Goal: Navigation & Orientation: Find specific page/section

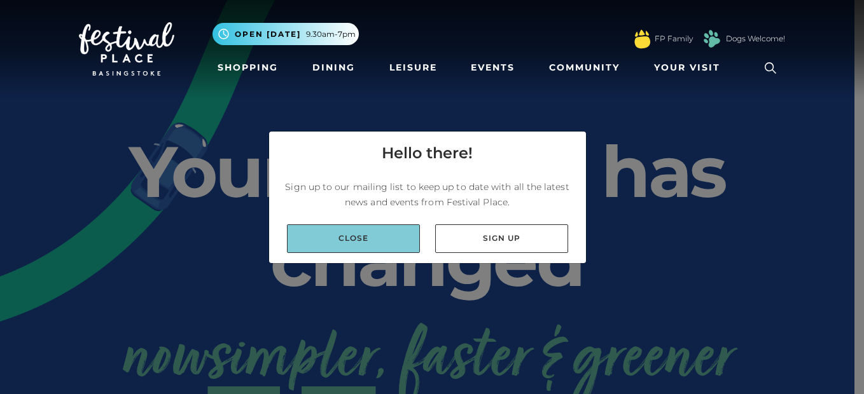
click at [347, 234] on link "Close" at bounding box center [353, 238] width 133 height 29
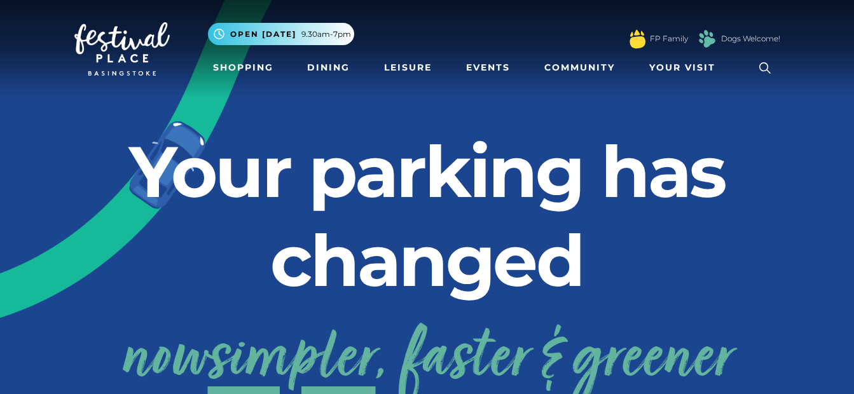
click at [352, 146] on h2 "Your parking has changed" at bounding box center [427, 216] width 706 height 178
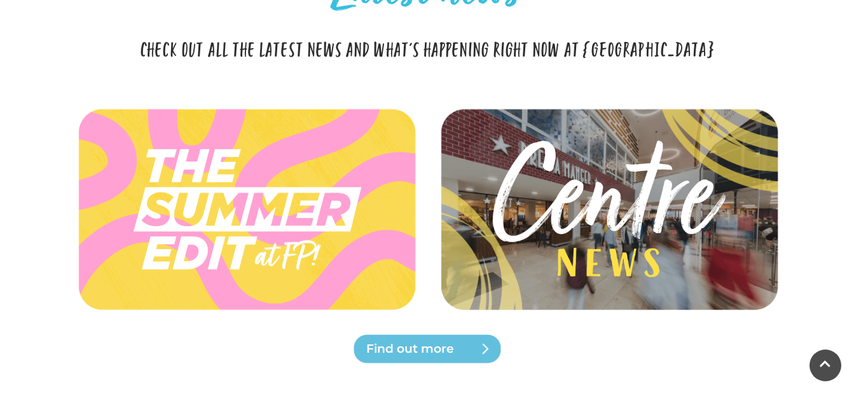
scroll to position [2849, 0]
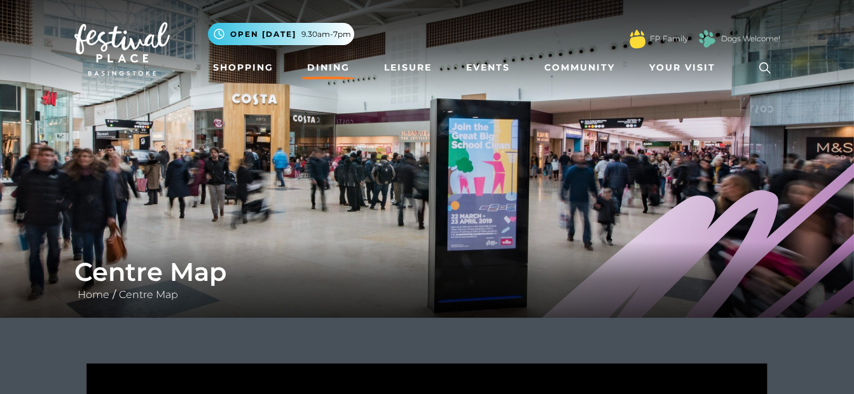
click at [330, 65] on link "Dining" at bounding box center [328, 68] width 53 height 24
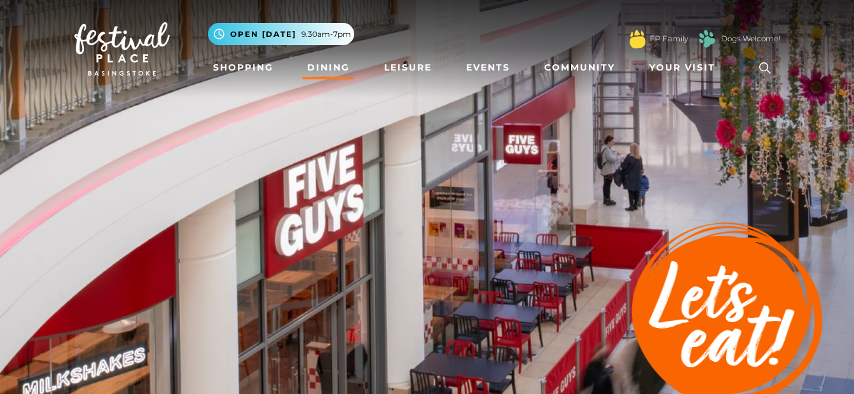
click at [557, 102] on img at bounding box center [427, 222] width 854 height 445
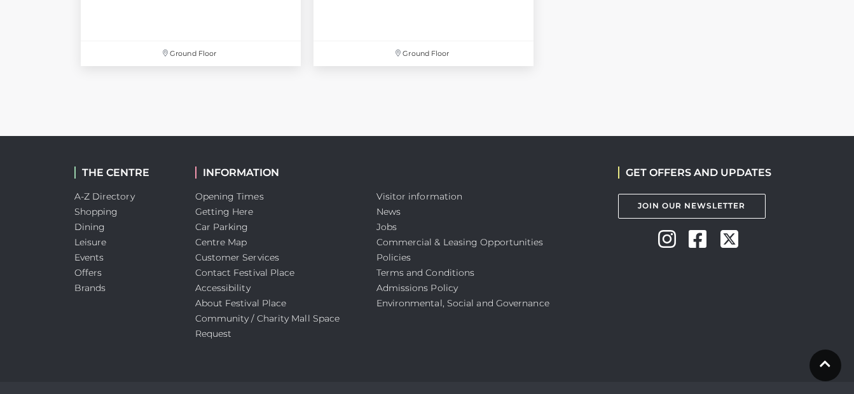
scroll to position [4671, 0]
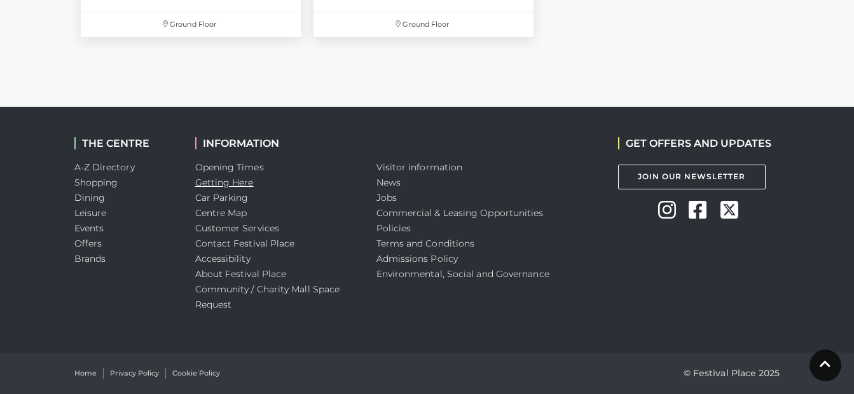
click at [230, 182] on link "Getting Here" at bounding box center [224, 182] width 59 height 11
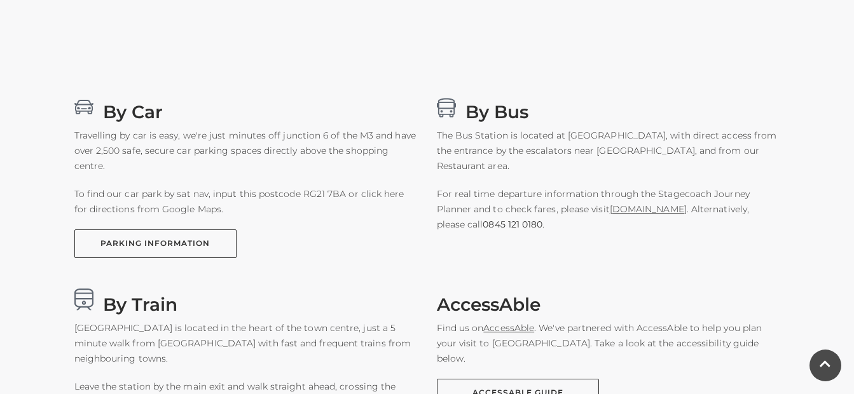
scroll to position [687, 0]
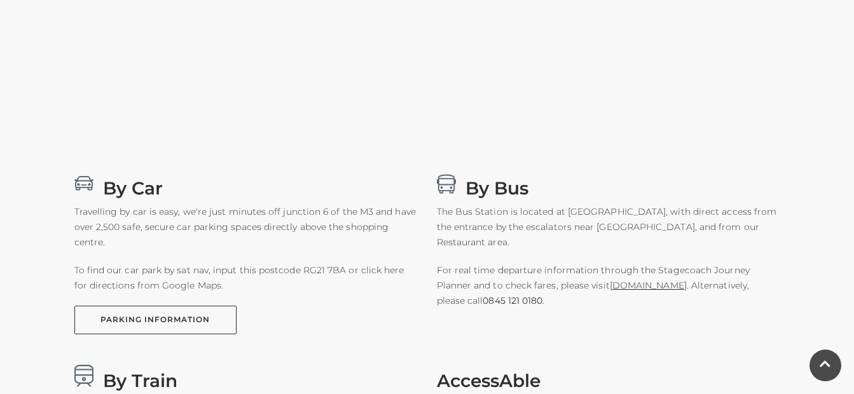
drag, startPoint x: 389, startPoint y: 341, endPoint x: 326, endPoint y: 310, distance: 70.2
click at [326, 310] on div "By Car Travelling by car is easy, we're just minutes off junction 6 of the M3 a…" at bounding box center [427, 358] width 725 height 372
click at [767, 162] on div "By Car Travelling by car is easy, we're just minutes off junction 6 of the M3 a…" at bounding box center [427, 358] width 854 height 474
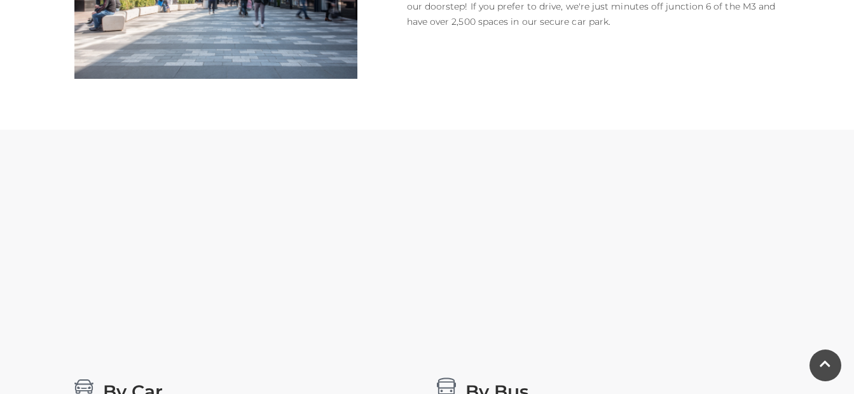
scroll to position [509, 0]
